Goal: Task Accomplishment & Management: Manage account settings

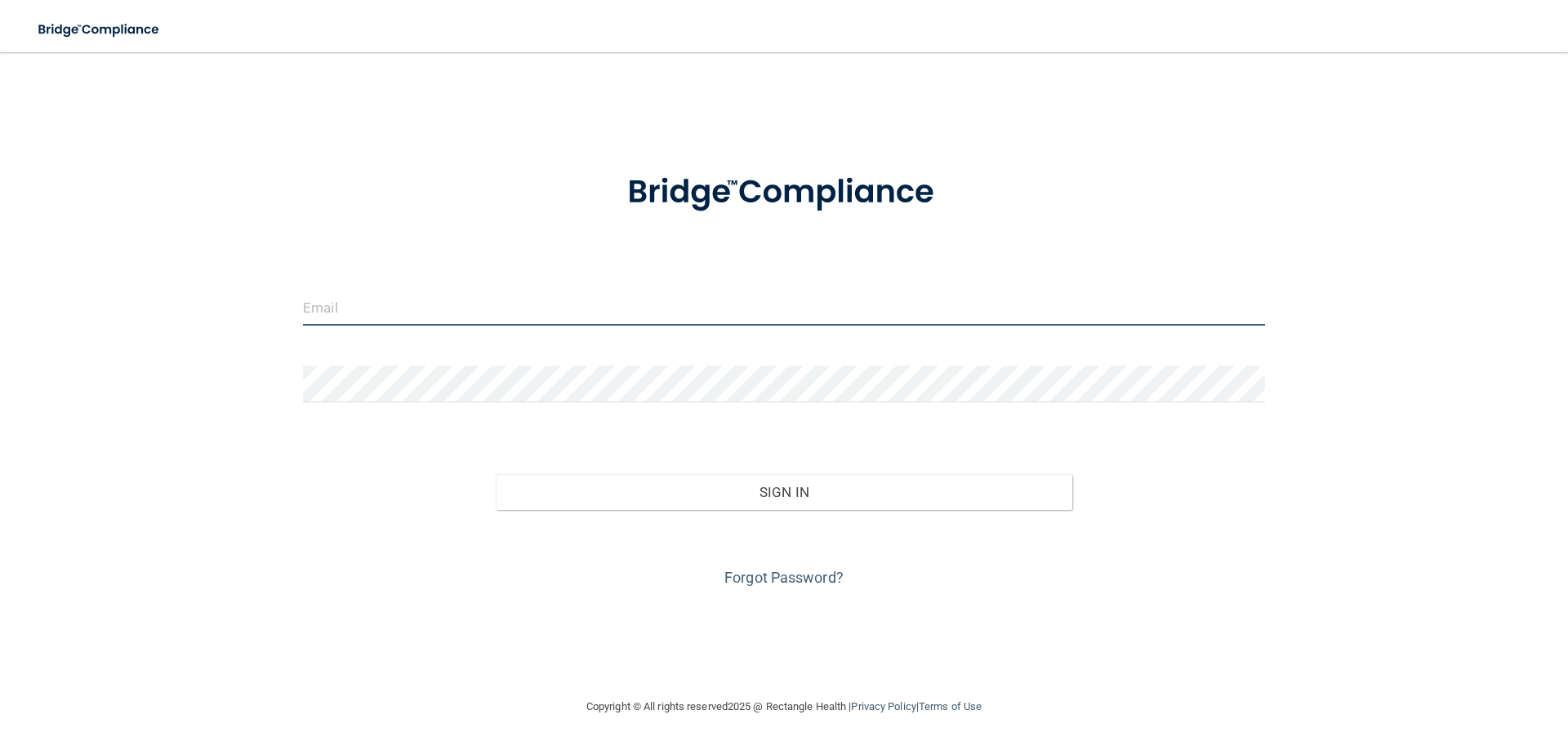
click at [416, 296] on input "email" at bounding box center [784, 307] width 962 height 36
type input "[EMAIL_ADDRESS][DOMAIN_NAME]"
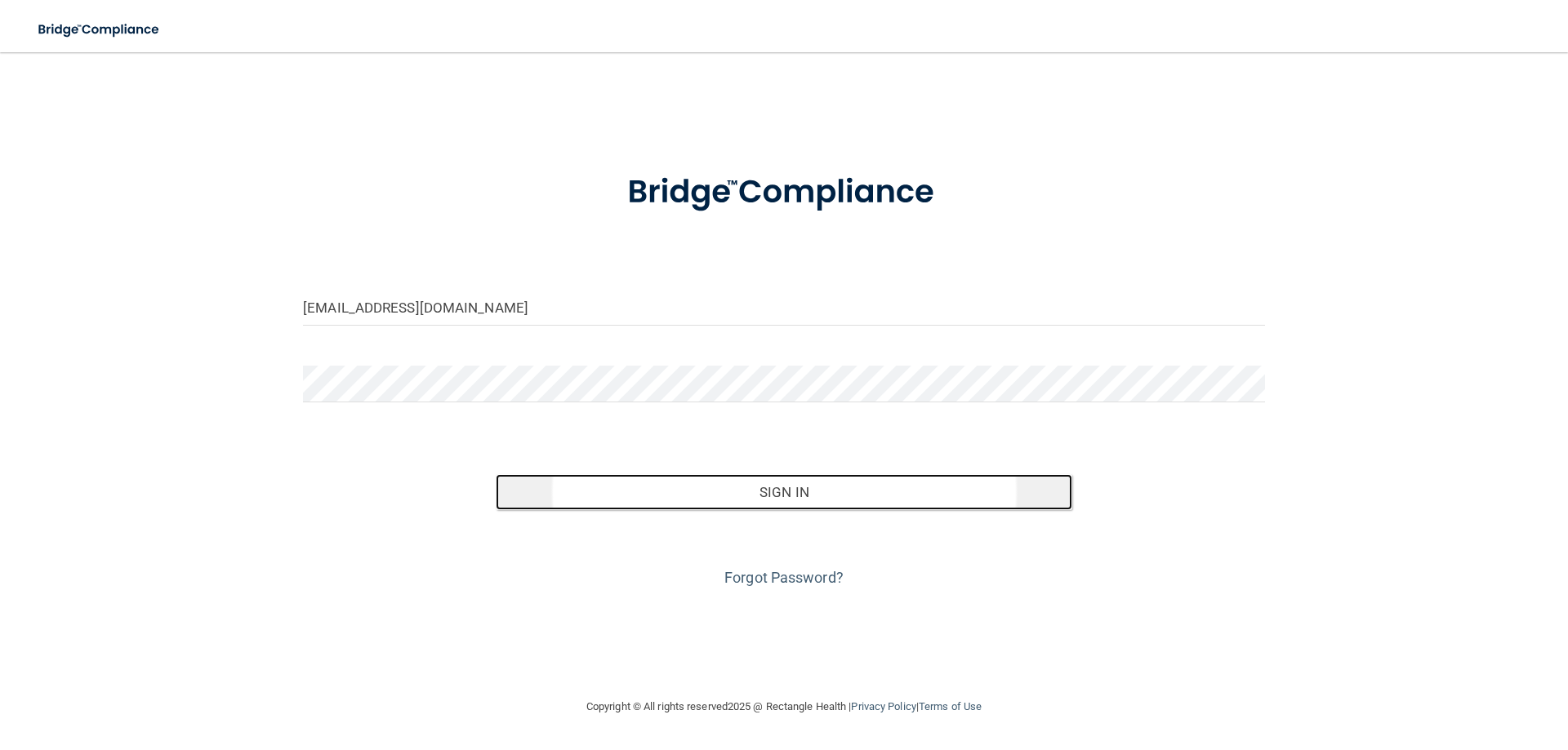
click at [804, 490] on button "Sign In" at bounding box center [785, 492] width 578 height 35
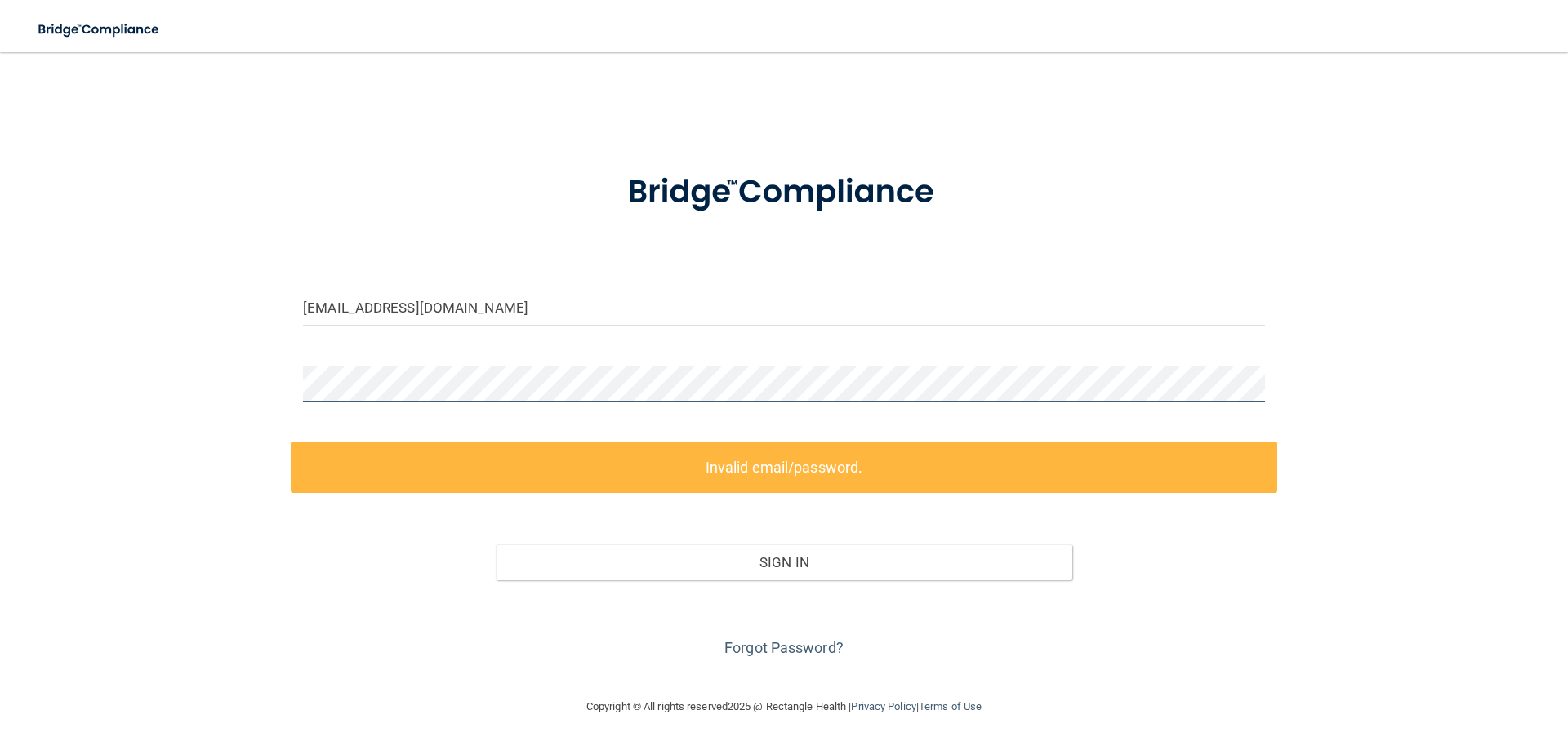
click at [213, 392] on div "[EMAIL_ADDRESS][DOMAIN_NAME] Invalid email/password. You don't have permission …" at bounding box center [784, 374] width 1503 height 612
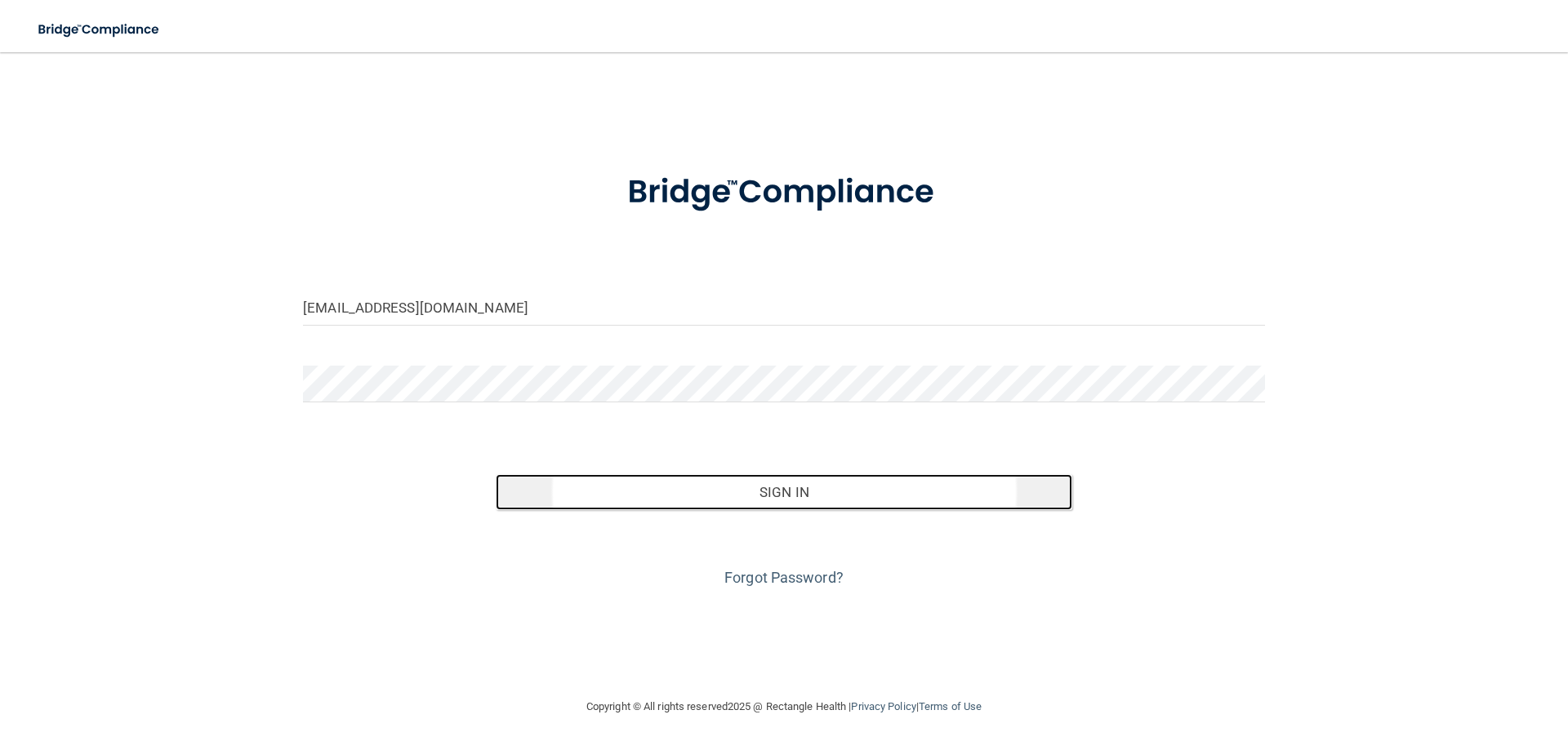
click at [820, 501] on button "Sign In" at bounding box center [785, 492] width 578 height 35
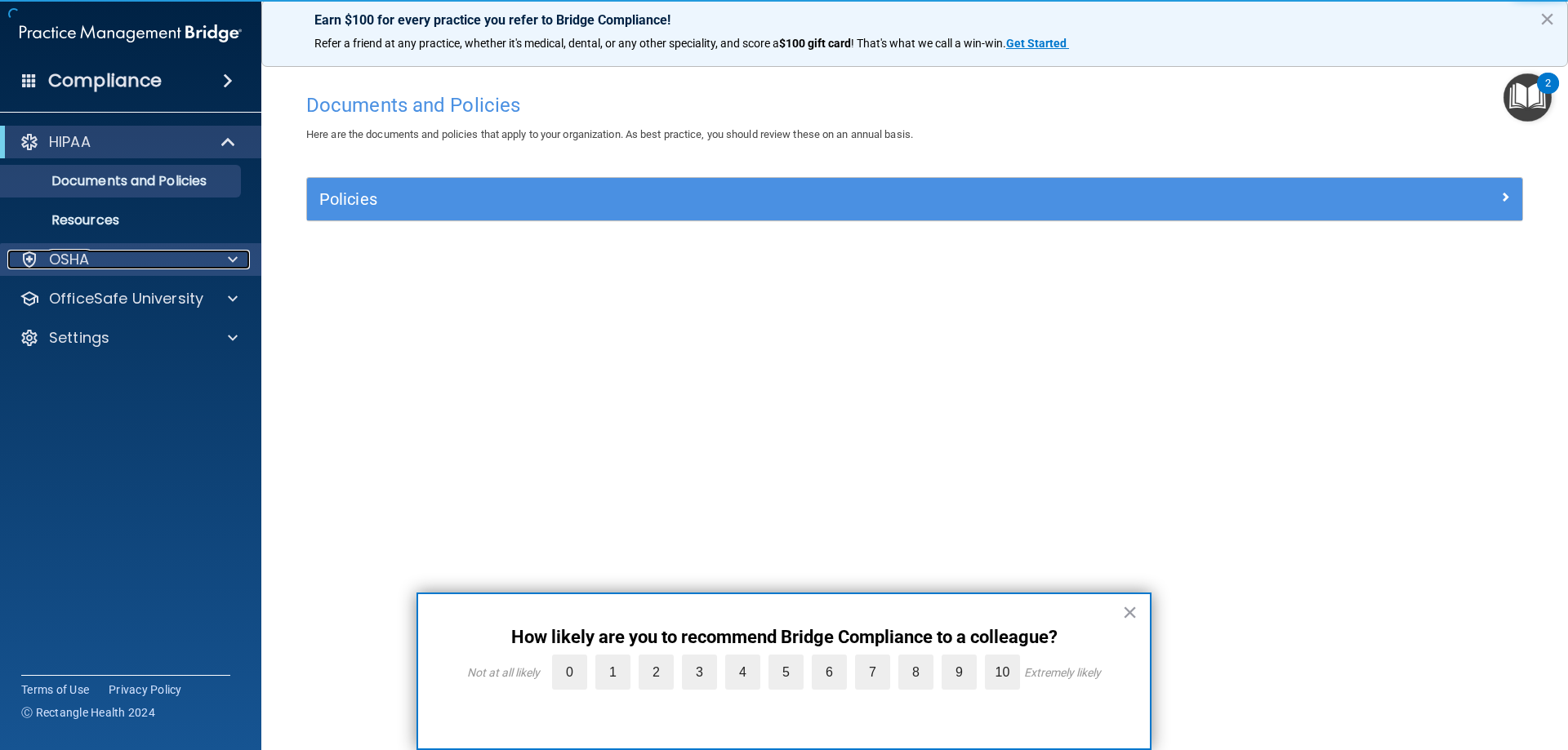
click at [96, 254] on div "OSHA" at bounding box center [108, 259] width 202 height 19
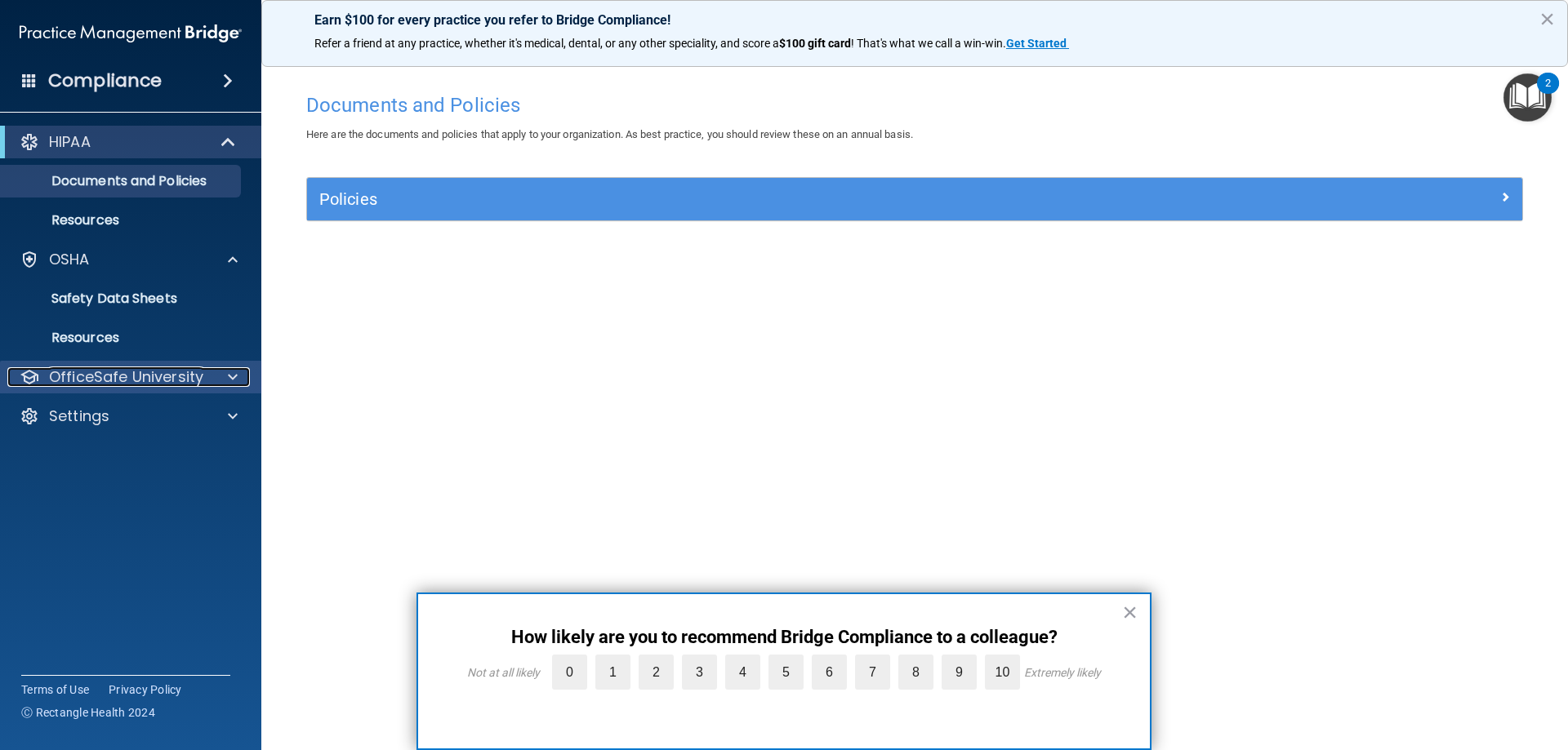
click at [190, 378] on p "OfficeSafe University" at bounding box center [126, 377] width 154 height 19
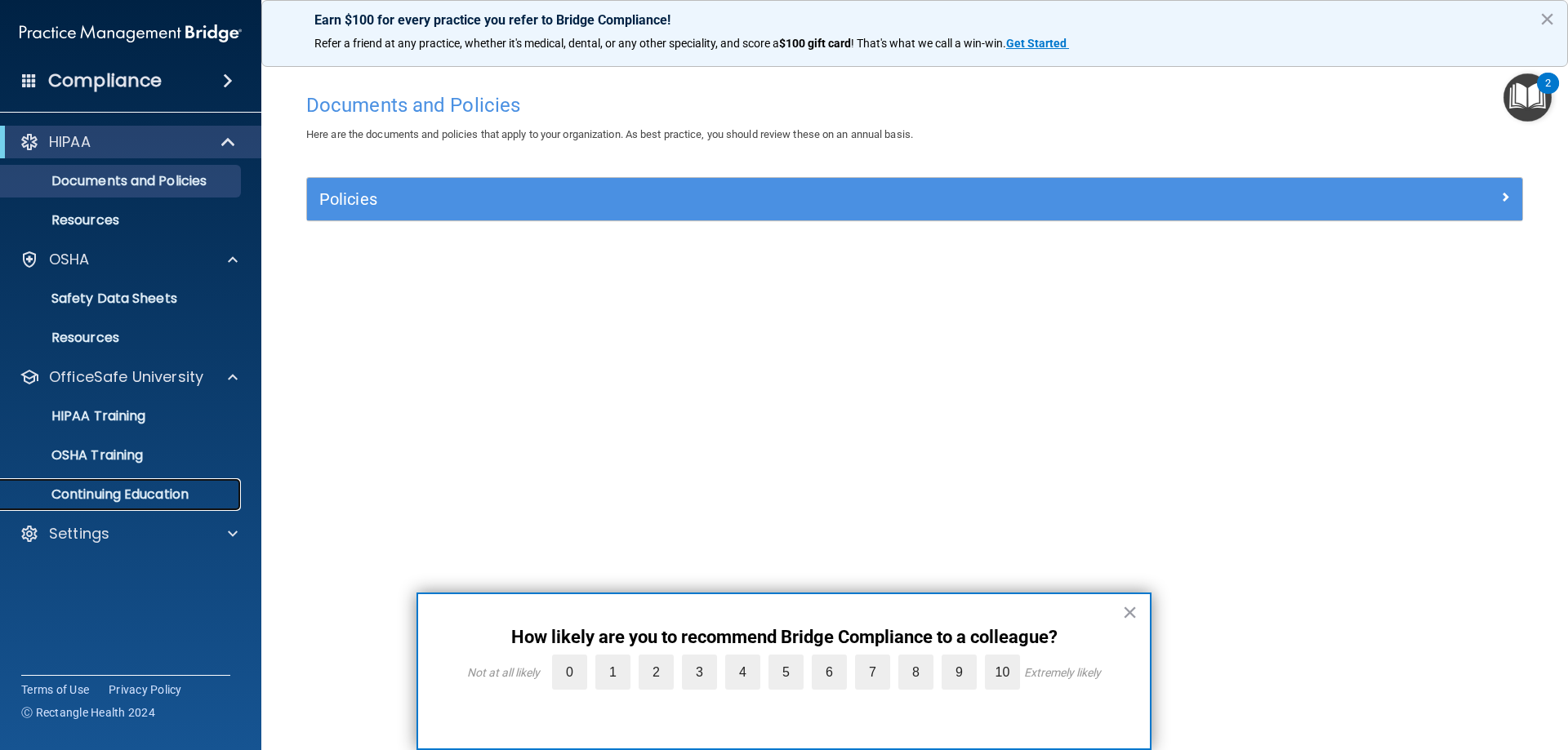
click at [169, 493] on p "Continuing Education" at bounding box center [122, 494] width 223 height 16
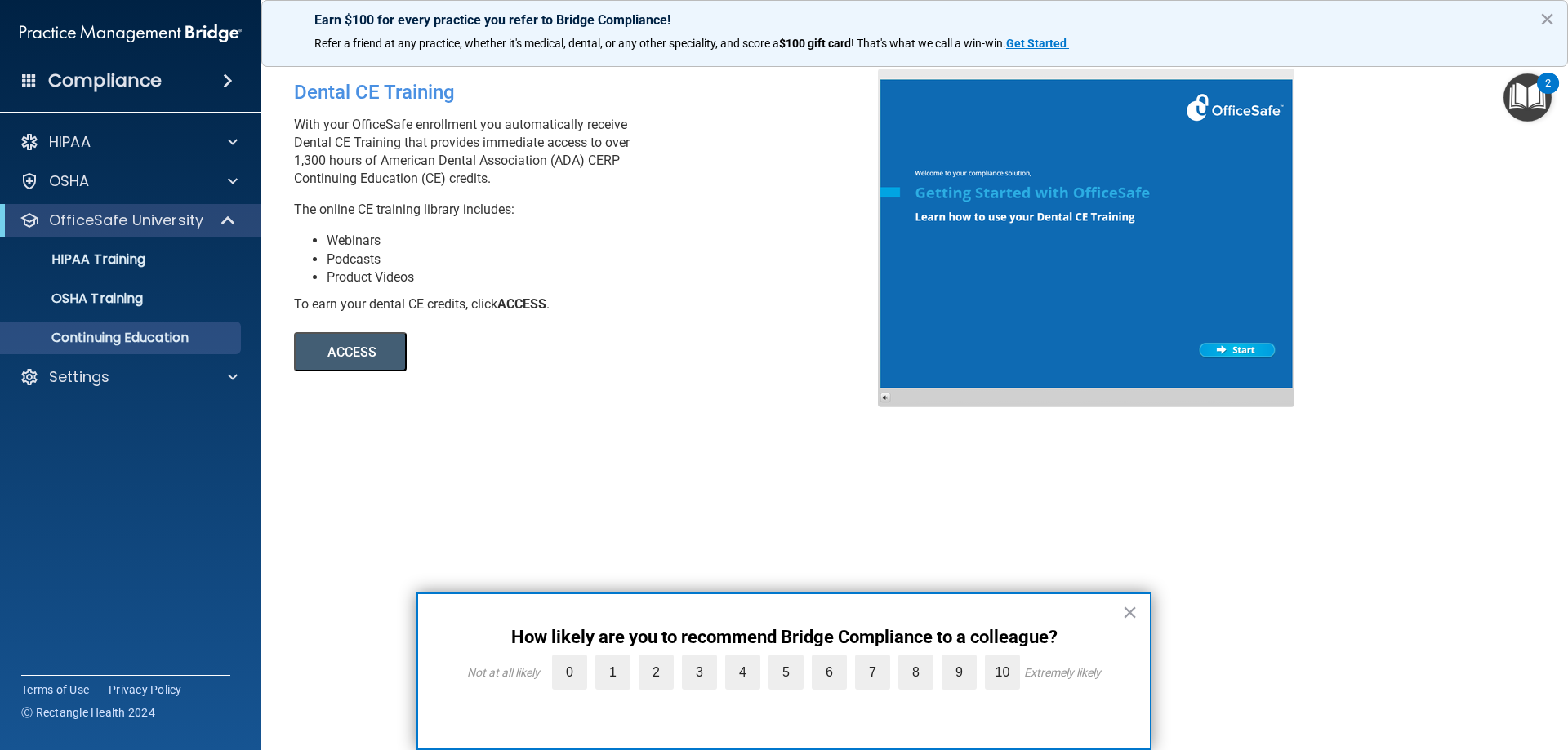
click at [1556, 94] on div "2" at bounding box center [1548, 83] width 22 height 21
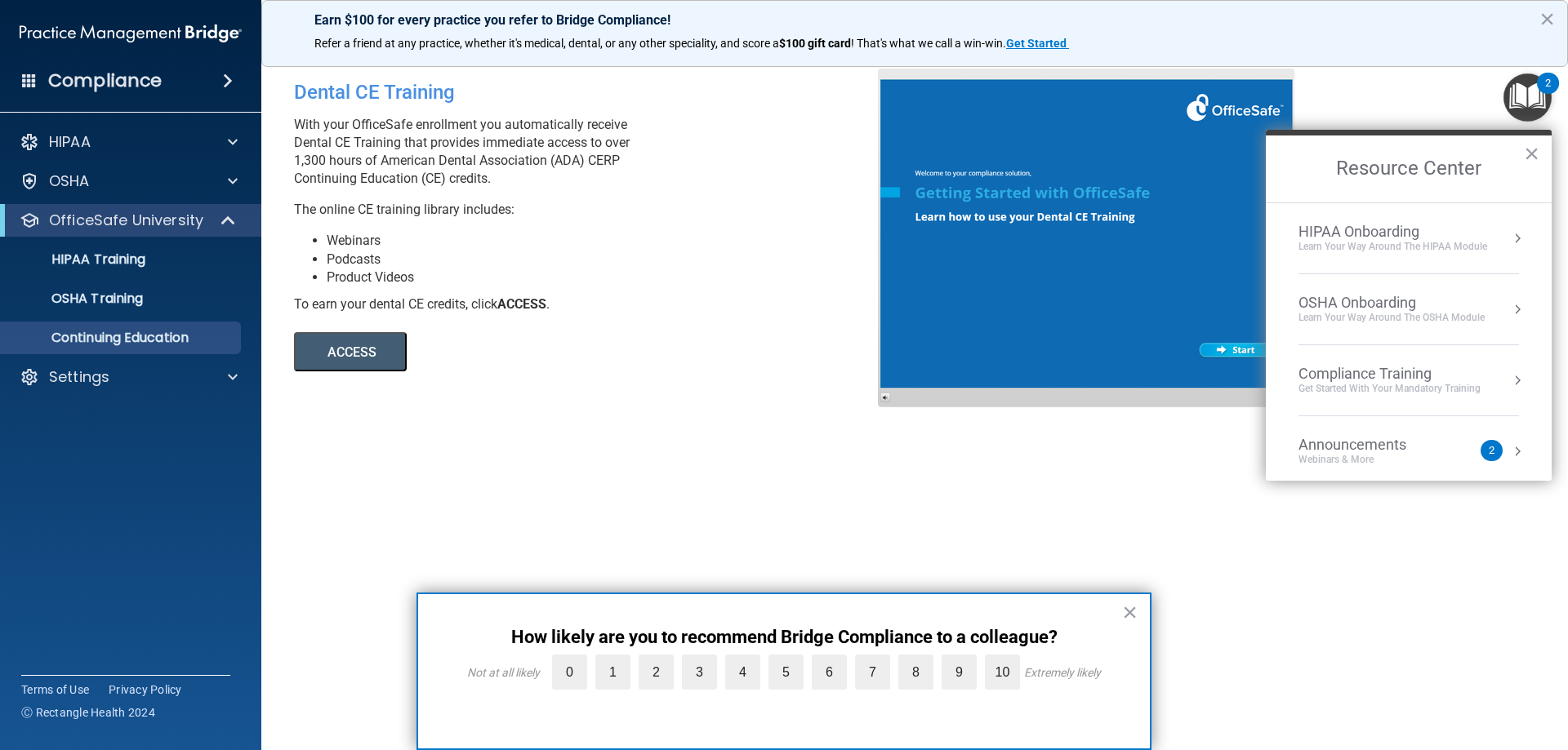
click at [717, 502] on div "Dental CE Training With your OfficeSafe enrollment you automatically receive De…" at bounding box center [915, 374] width 1242 height 612
click at [811, 318] on div "Dental CE Training With your OfficeSafe enrollment you automatically receive De…" at bounding box center [592, 220] width 621 height 303
click at [1527, 148] on button "×" at bounding box center [1532, 152] width 15 height 26
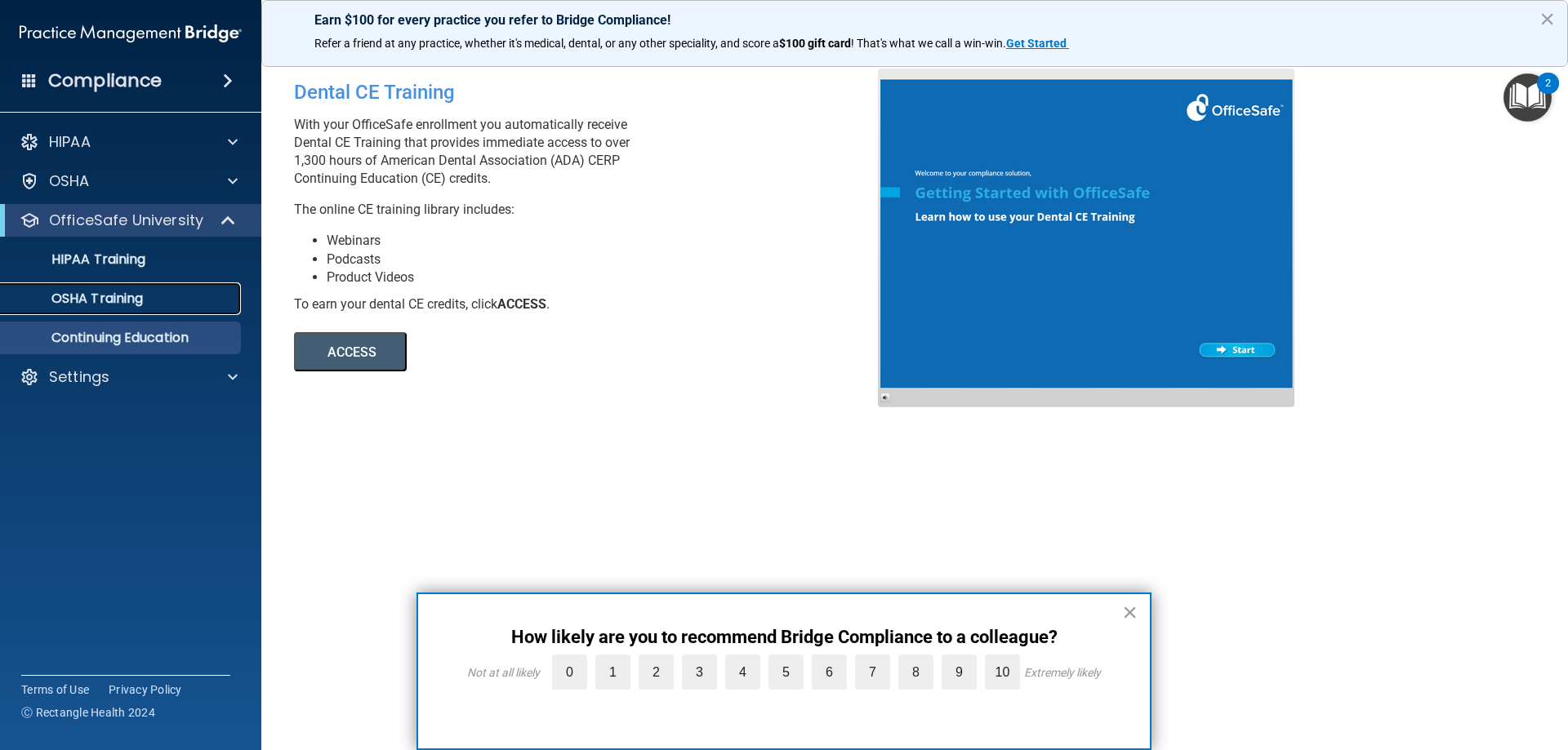
click at [144, 310] on link "OSHA Training" at bounding box center [112, 299] width 257 height 33
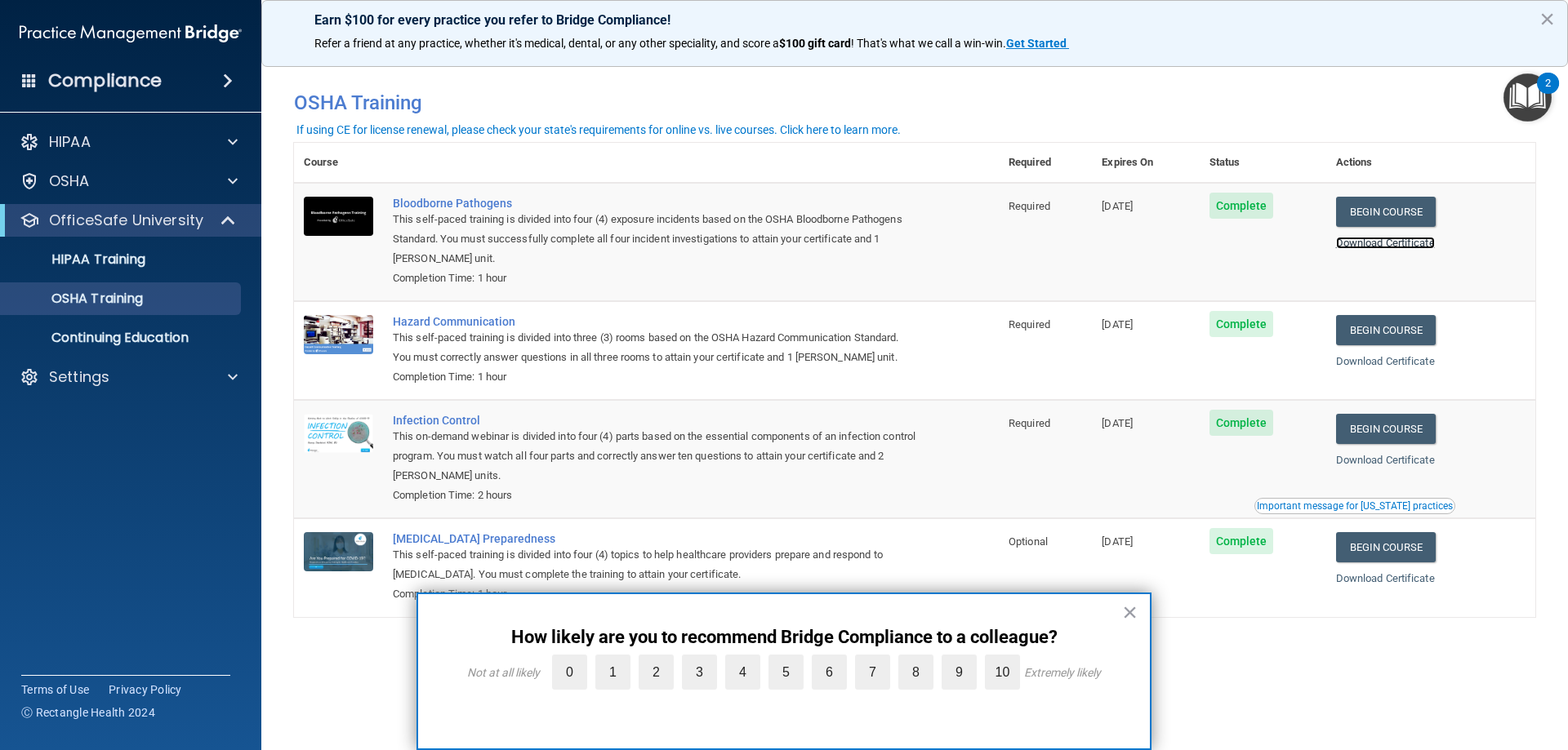
click at [1391, 243] on link "Download Certificate" at bounding box center [1386, 243] width 99 height 12
click at [1418, 364] on link "Download Certificate" at bounding box center [1386, 361] width 99 height 12
click at [1411, 463] on link "Download Certificate" at bounding box center [1386, 459] width 99 height 12
click at [1411, 584] on link "Download Certificate" at bounding box center [1386, 578] width 99 height 12
